Goal: Information Seeking & Learning: Learn about a topic

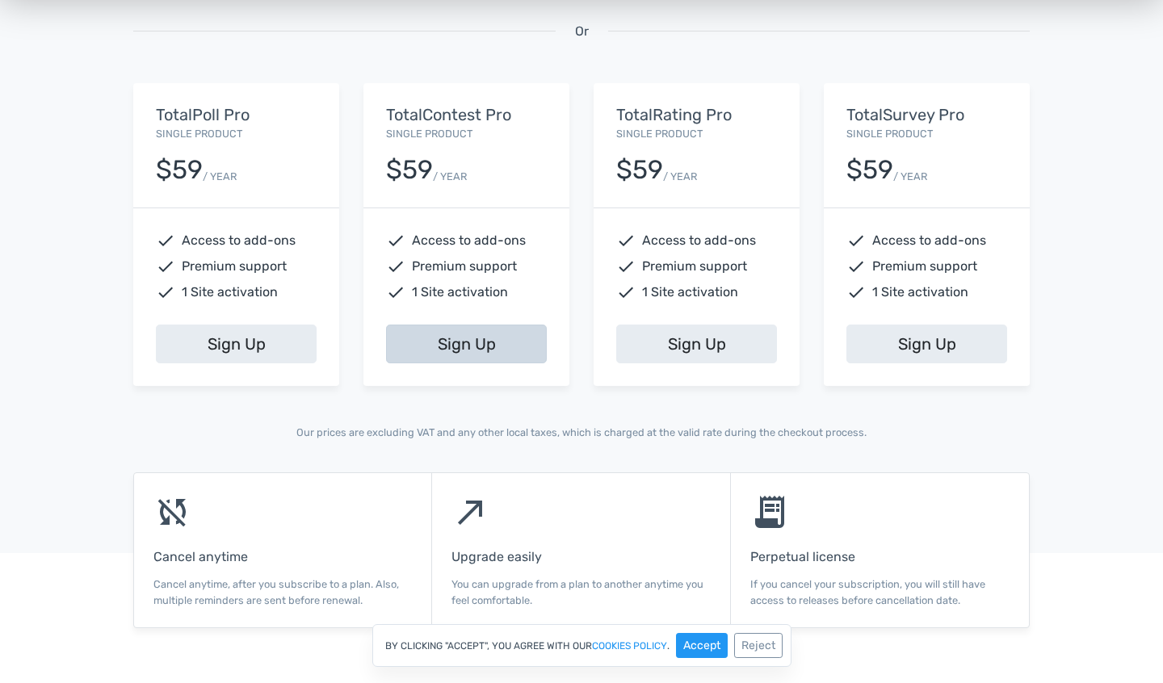
scroll to position [650, 0]
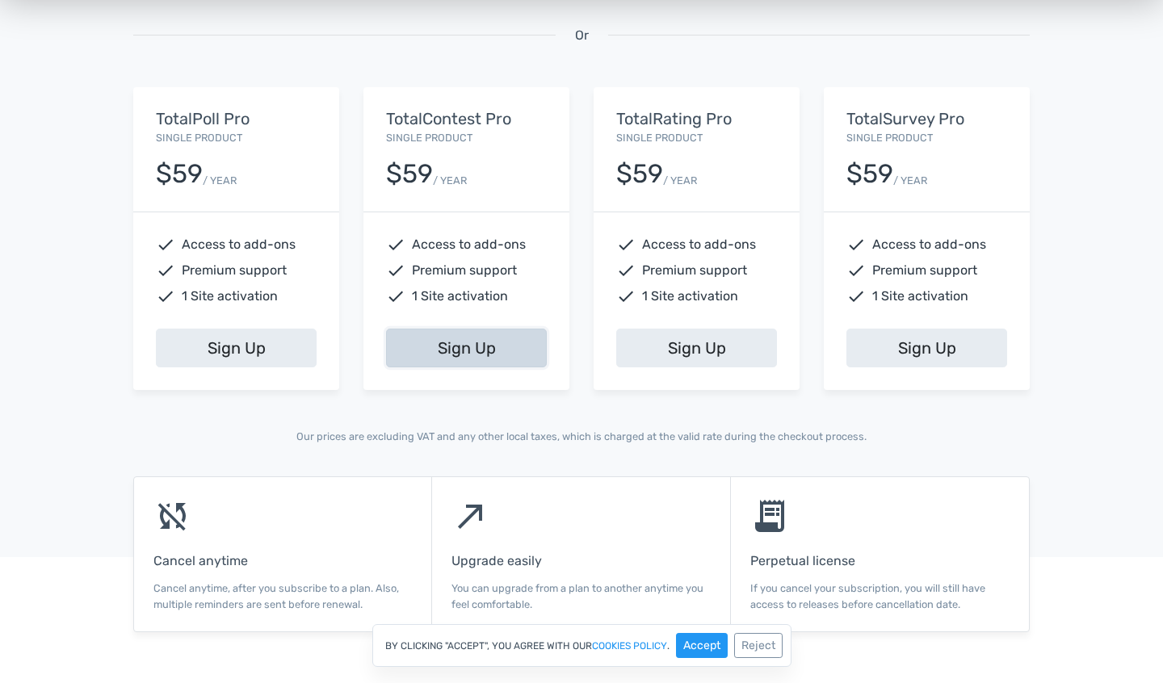
click at [456, 354] on link "Sign Up" at bounding box center [466, 348] width 161 height 39
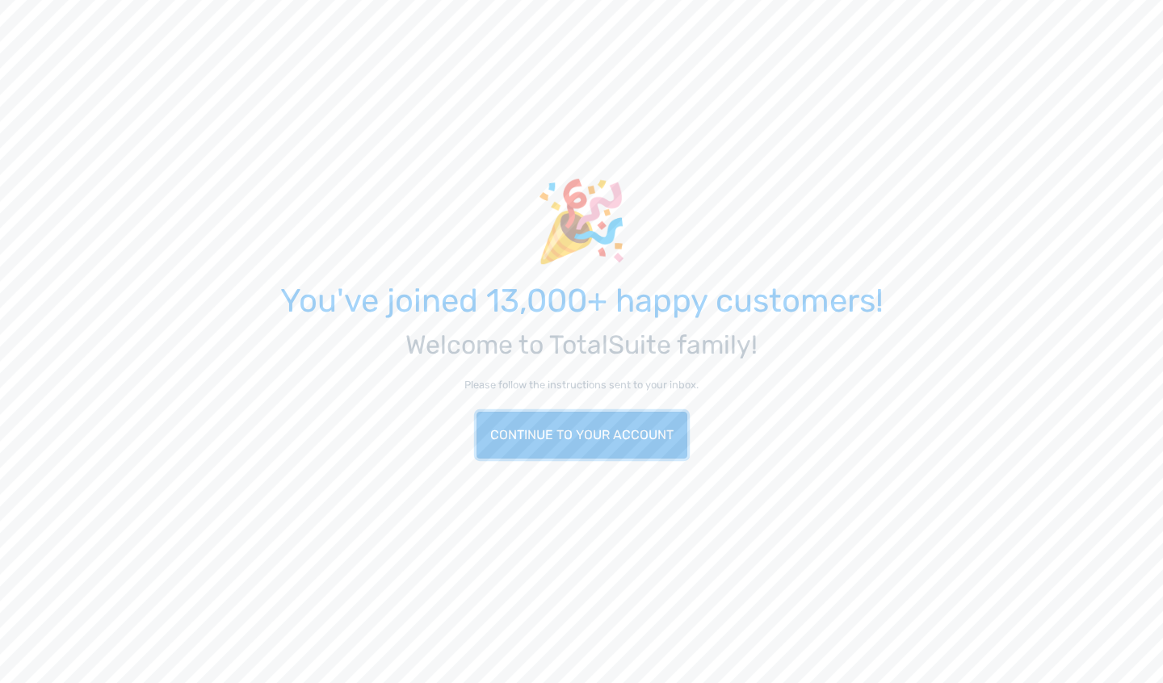
click at [576, 435] on link "Continue to your account" at bounding box center [581, 435] width 211 height 47
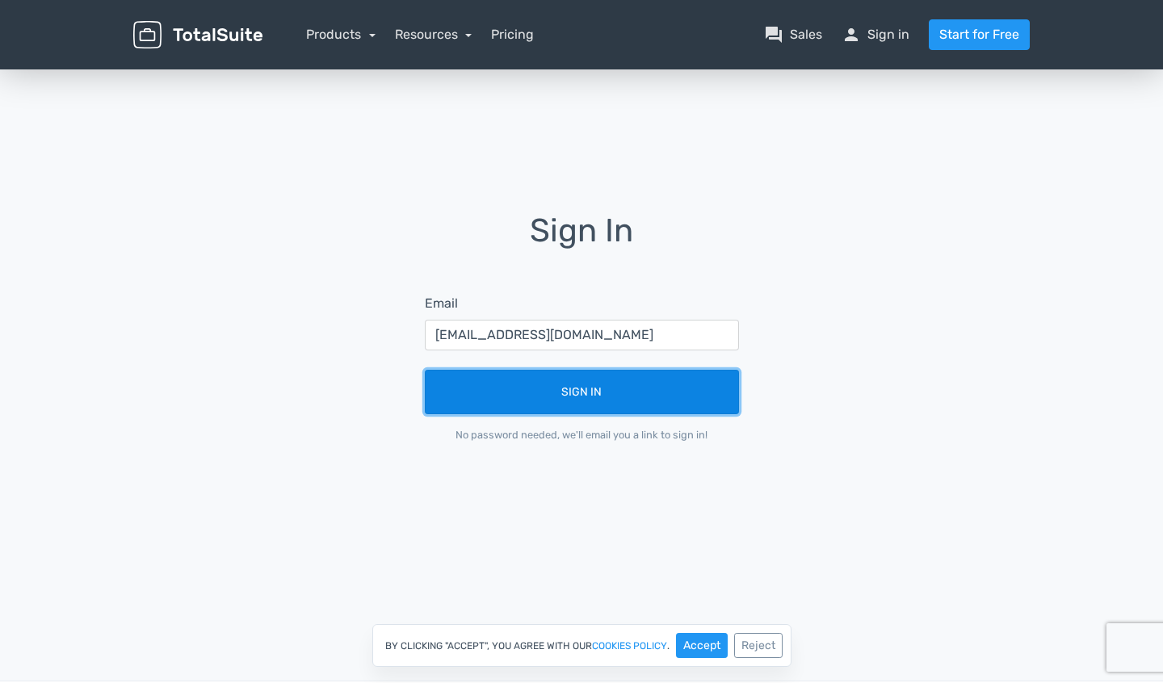
click at [553, 393] on button "Sign In" at bounding box center [582, 392] width 314 height 44
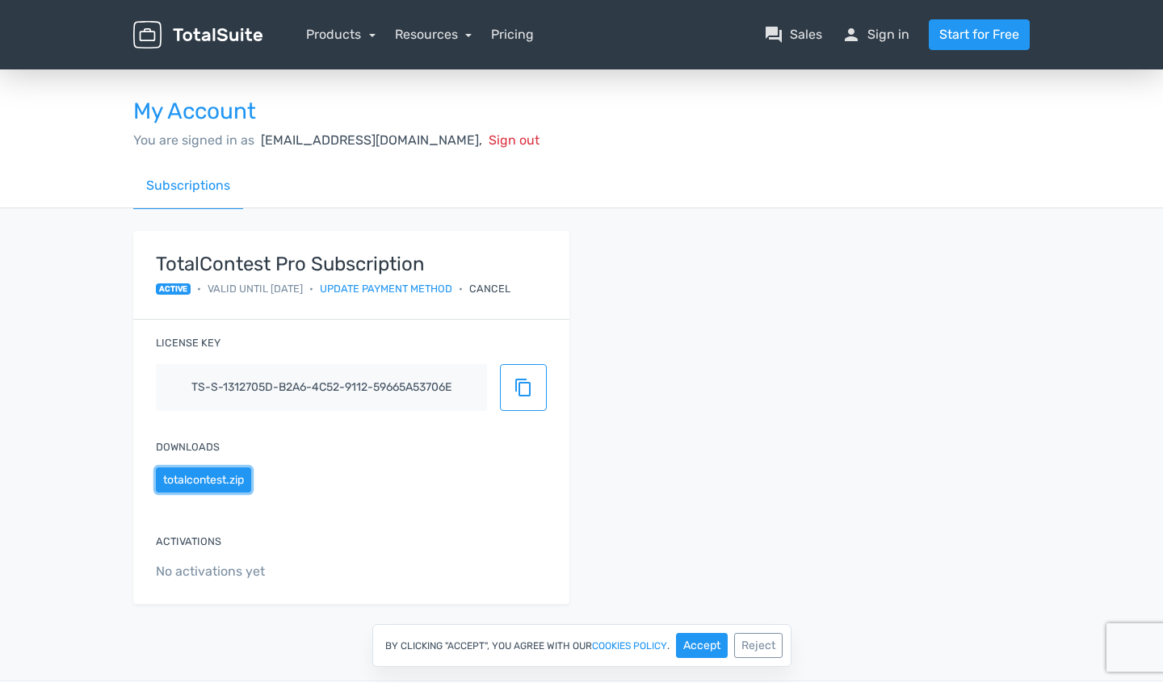
click at [209, 481] on button "totalcontest.zip" at bounding box center [203, 480] width 95 height 25
click at [517, 390] on span "content_copy" at bounding box center [523, 387] width 19 height 19
click at [448, 43] on div "Resources article Blog school Documentation support Customer Support" at bounding box center [434, 34] width 78 height 19
click at [447, 36] on link "Resources" at bounding box center [434, 34] width 78 height 15
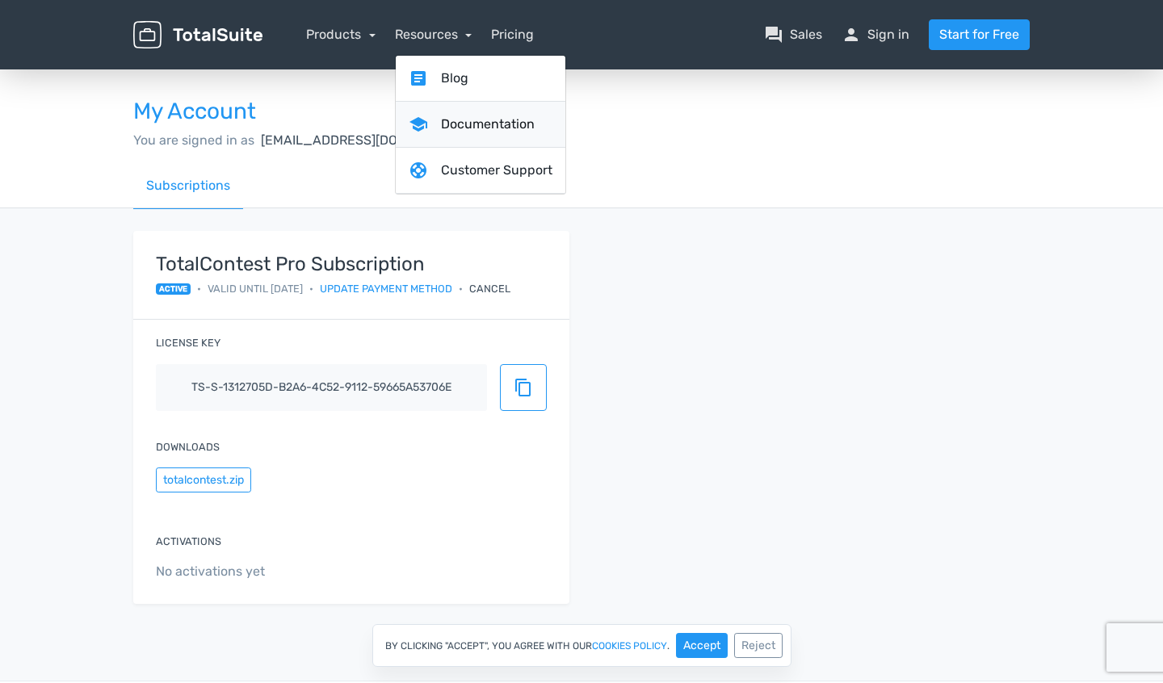
click at [497, 120] on link "school Documentation" at bounding box center [481, 125] width 170 height 46
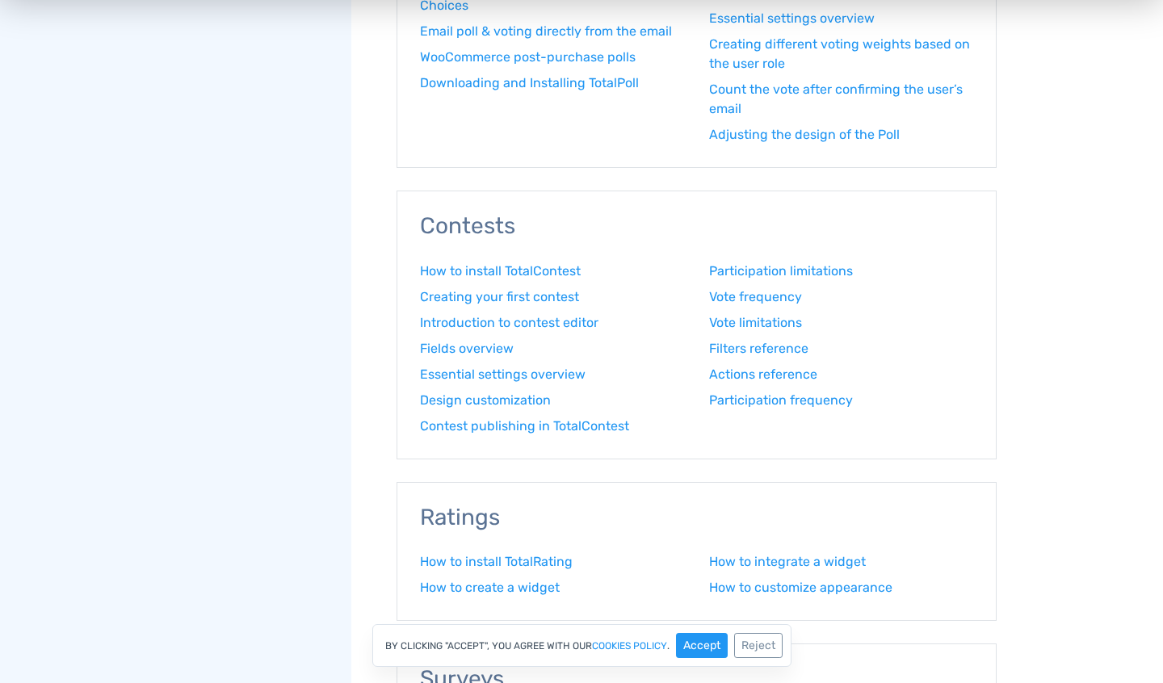
scroll to position [862, 0]
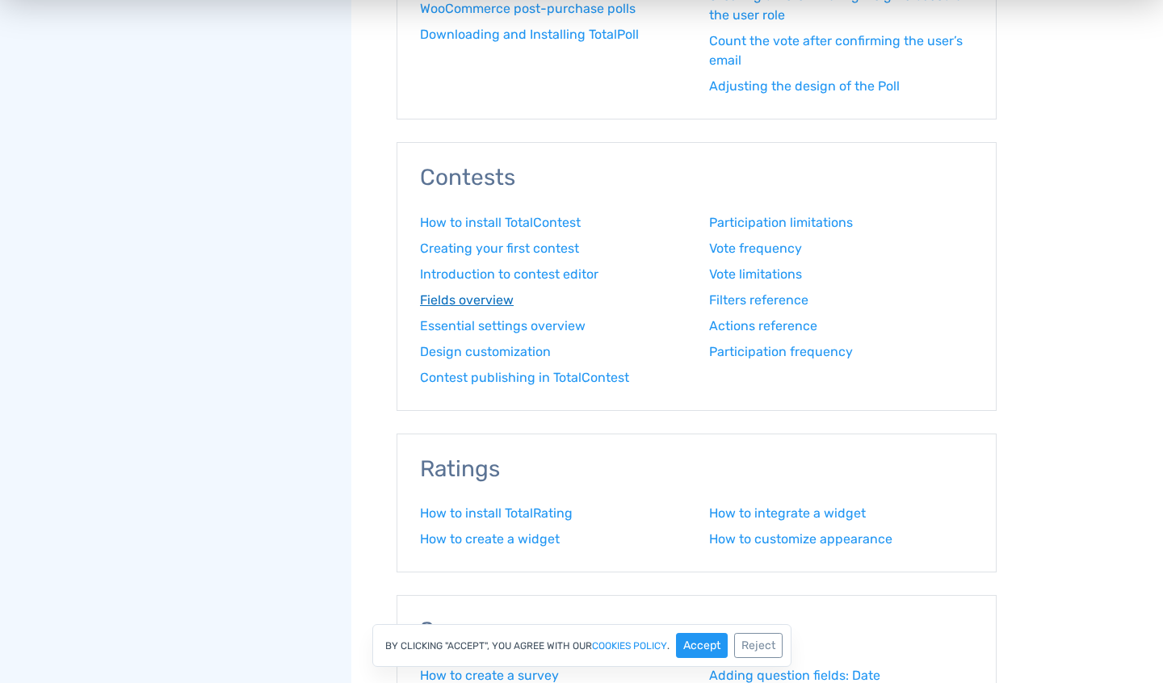
click at [459, 298] on link "Fields overview" at bounding box center [552, 300] width 265 height 19
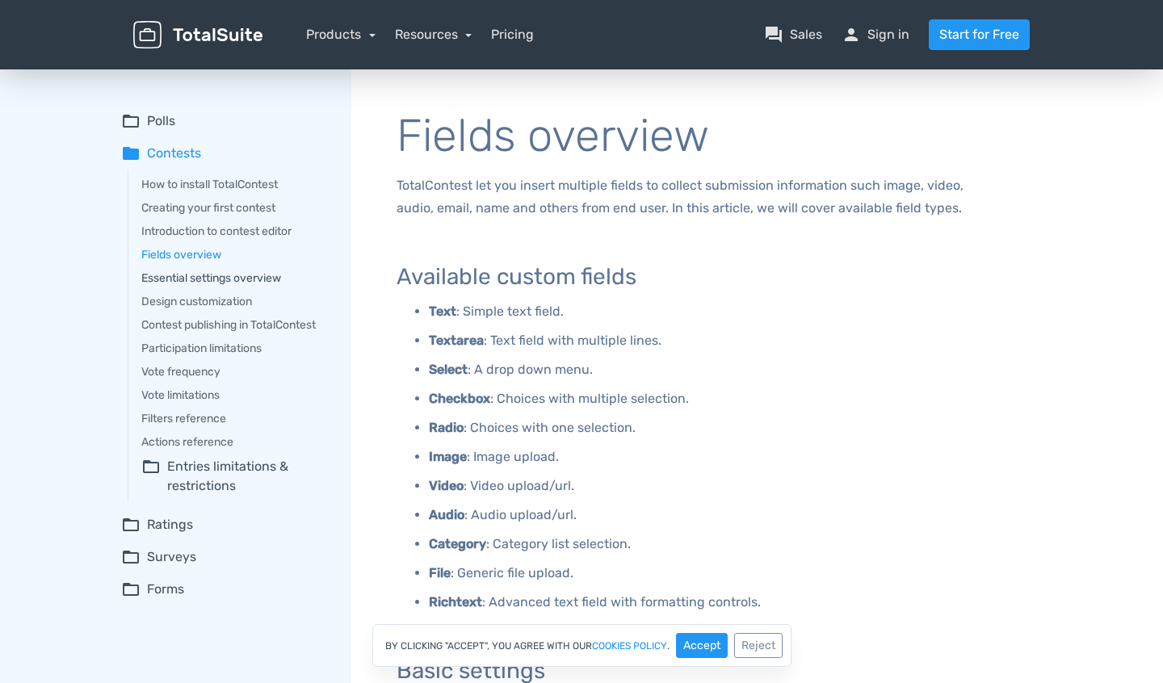
click at [190, 275] on link "Essential settings overview" at bounding box center [234, 278] width 187 height 17
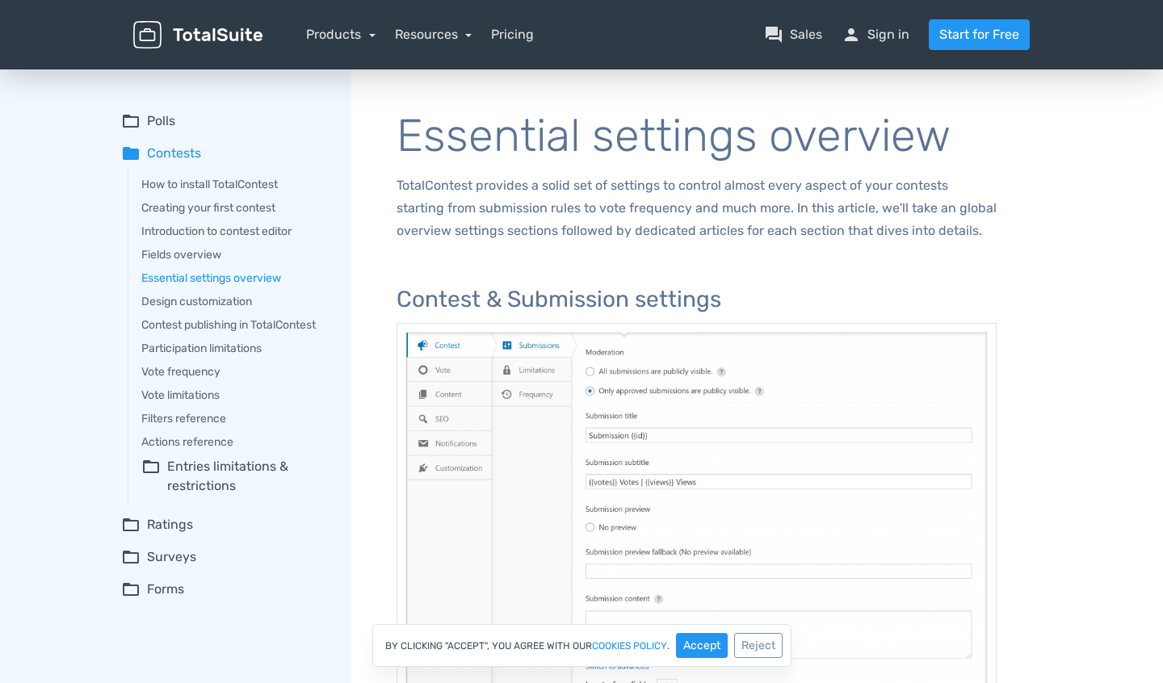
click at [203, 468] on summary "folder_open Entries limitations & restrictions" at bounding box center [234, 476] width 187 height 39
click at [182, 299] on link "Design customization" at bounding box center [234, 301] width 187 height 17
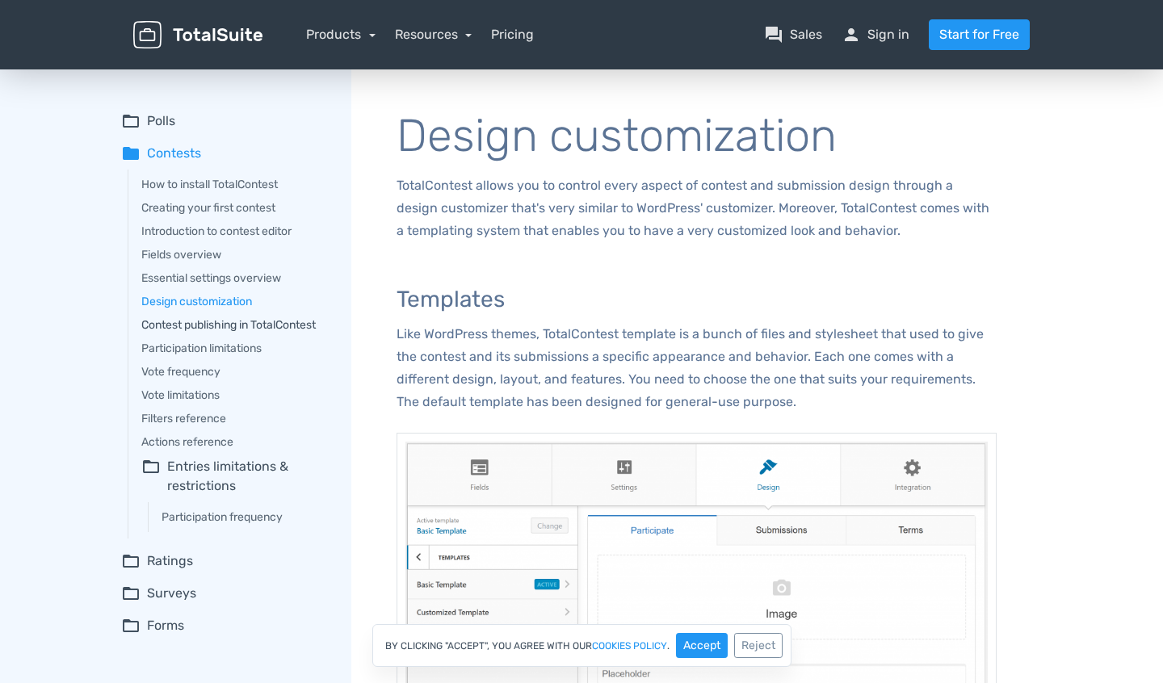
click at [239, 327] on link "Contest publishing in TotalContest" at bounding box center [234, 325] width 187 height 17
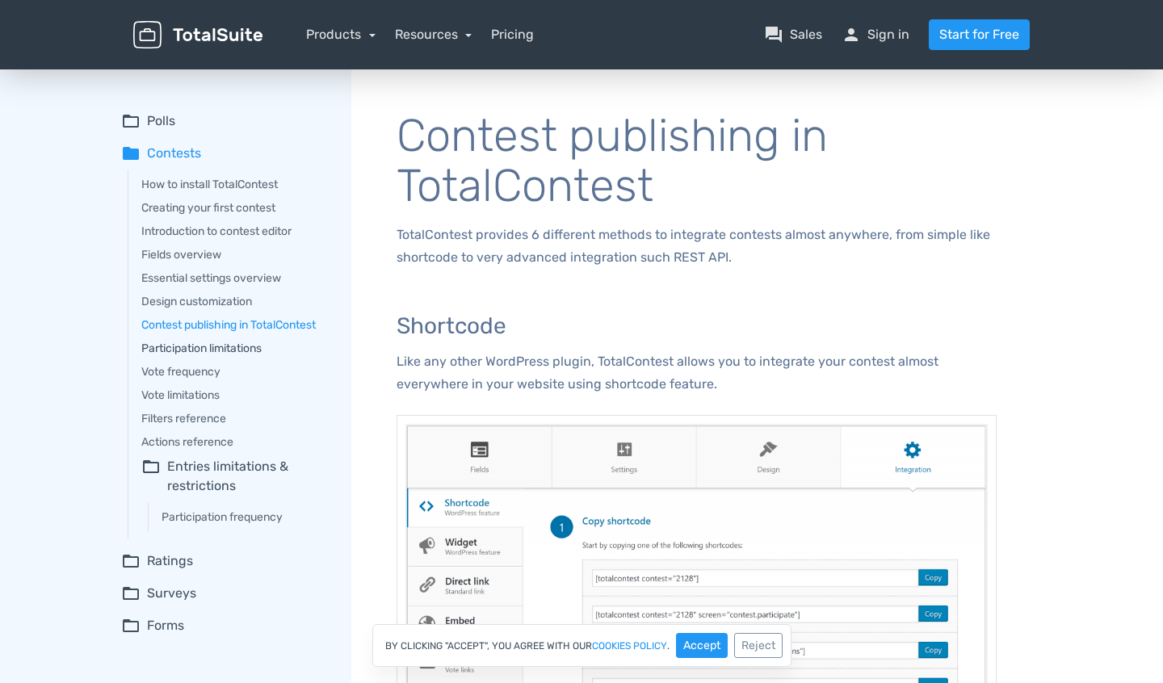
click at [206, 348] on link "Participation limitations" at bounding box center [234, 348] width 187 height 17
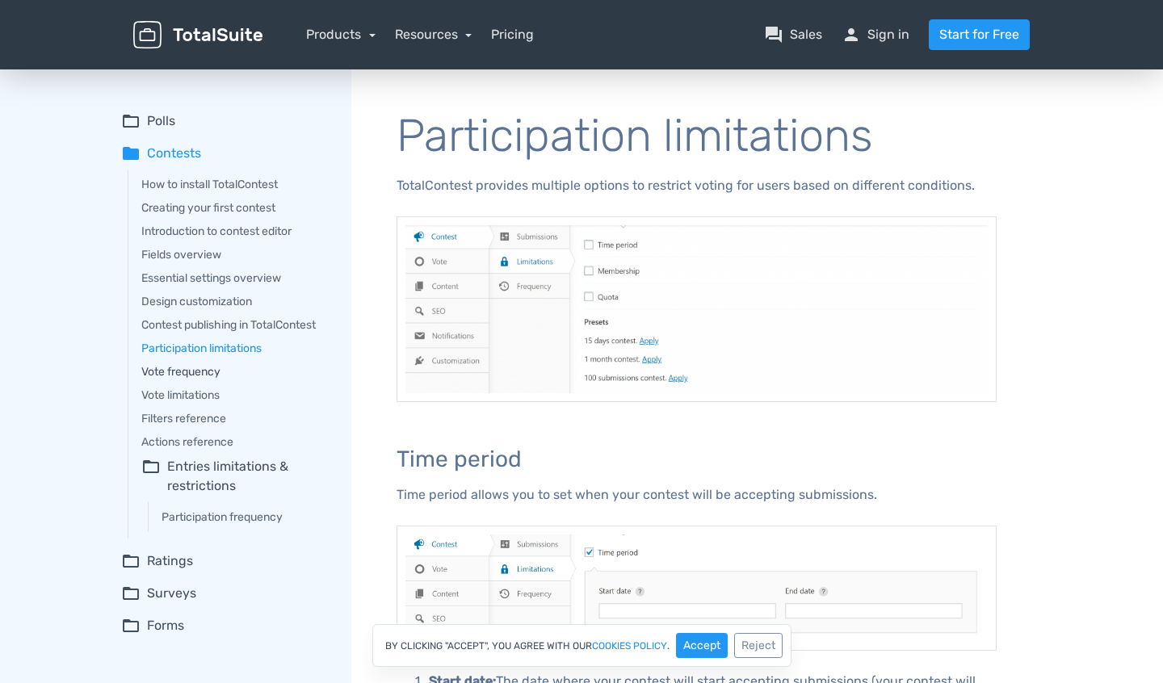
click at [171, 371] on link "Vote frequency" at bounding box center [234, 371] width 187 height 17
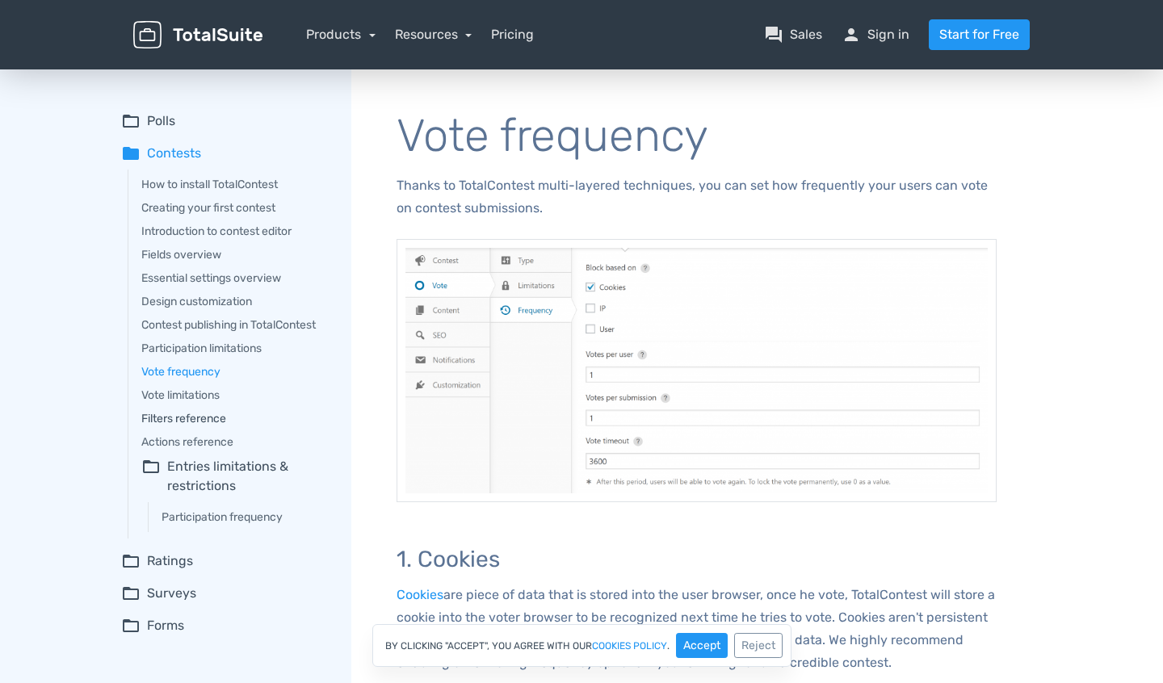
click at [186, 420] on link "Filters reference" at bounding box center [234, 418] width 187 height 17
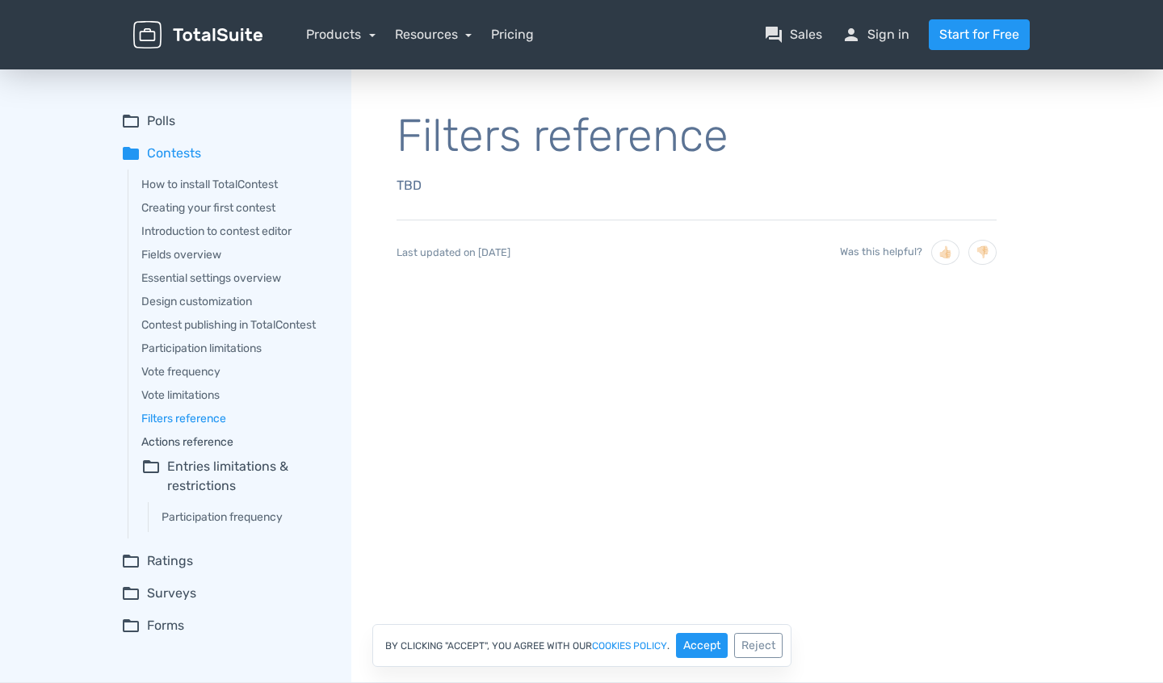
click at [181, 447] on link "Actions reference" at bounding box center [234, 442] width 187 height 17
click at [173, 343] on link "Participation limitations" at bounding box center [234, 348] width 187 height 17
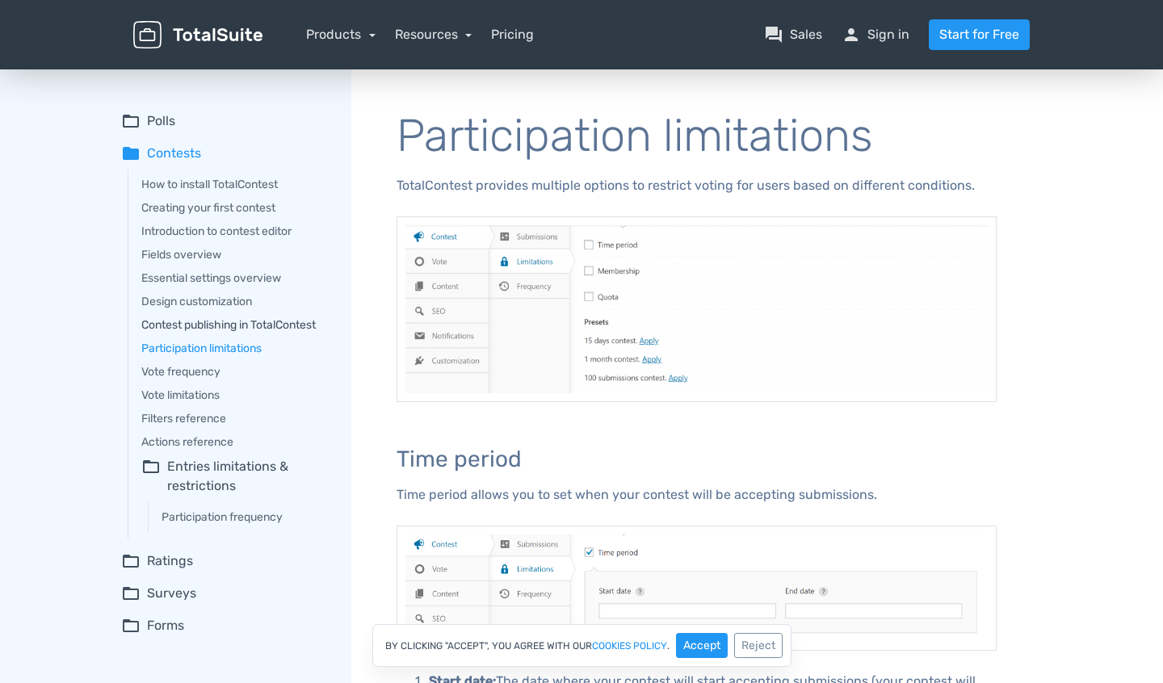
click at [175, 317] on link "Contest publishing in TotalContest" at bounding box center [234, 325] width 187 height 17
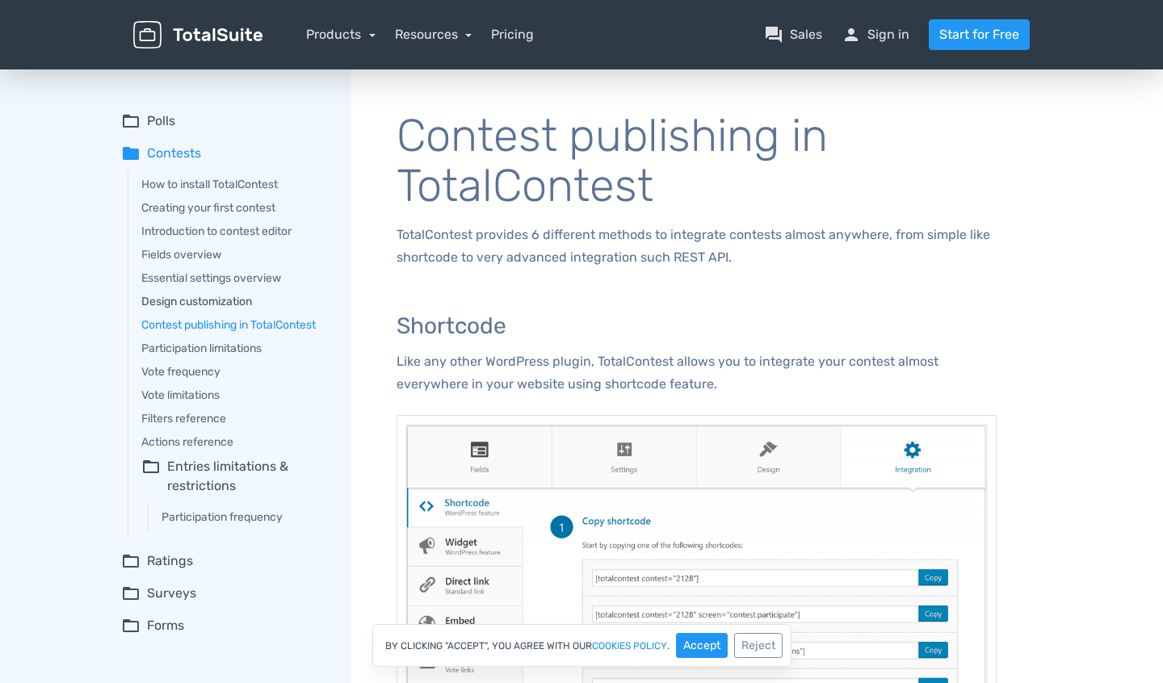
click at [174, 308] on link "Design customization" at bounding box center [234, 301] width 187 height 17
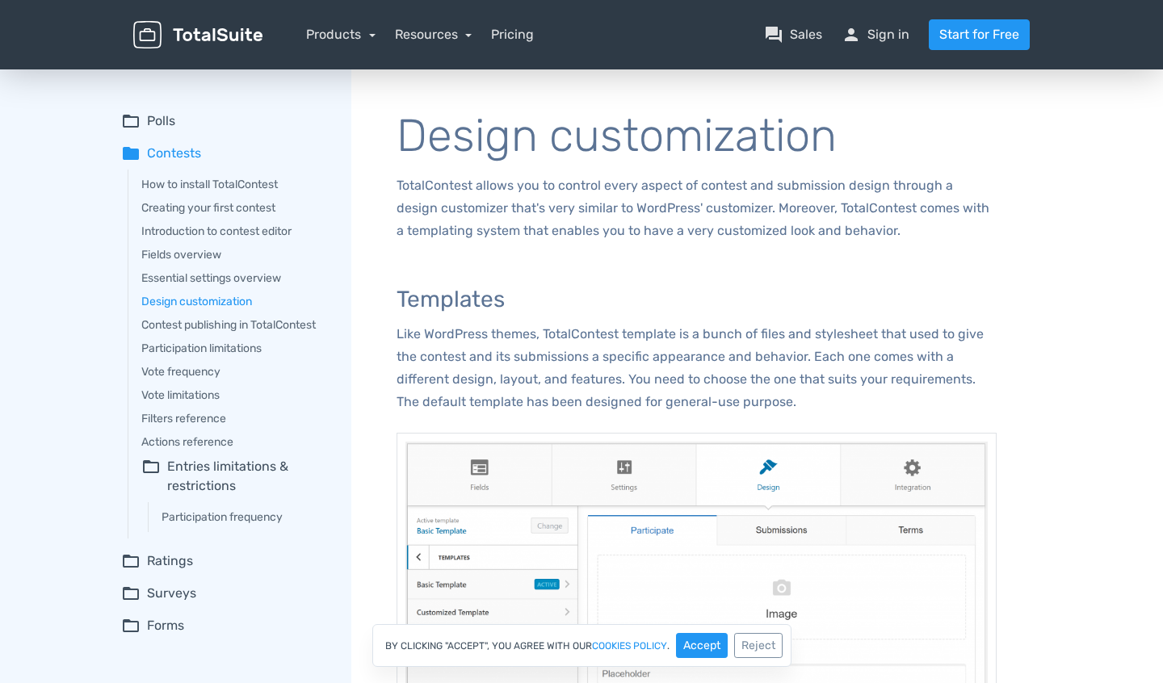
click at [185, 291] on div "How to install TotalContest Creating your first contest Introduction to contest…" at bounding box center [228, 354] width 201 height 369
click at [191, 286] on link "Essential settings overview" at bounding box center [234, 278] width 187 height 17
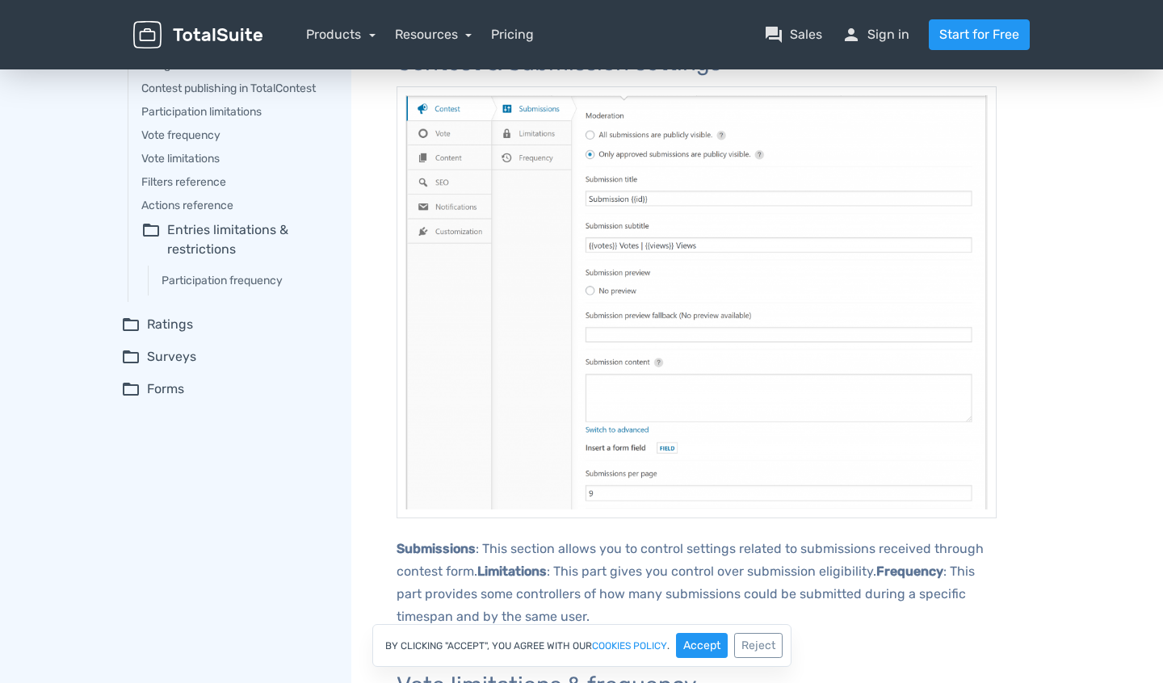
scroll to position [250, 0]
